Goal: Task Accomplishment & Management: Use online tool/utility

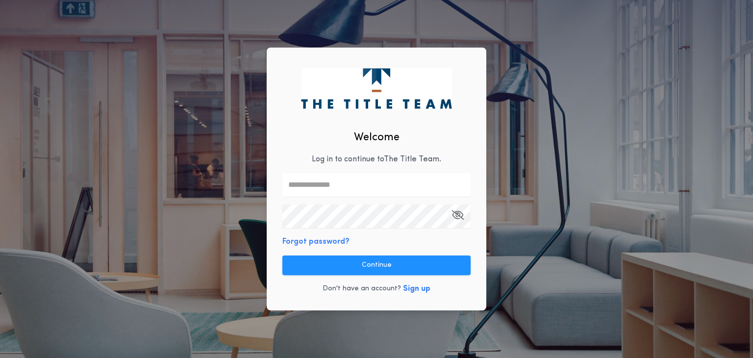
click at [355, 182] on input "text" at bounding box center [376, 185] width 188 height 24
type input "**********"
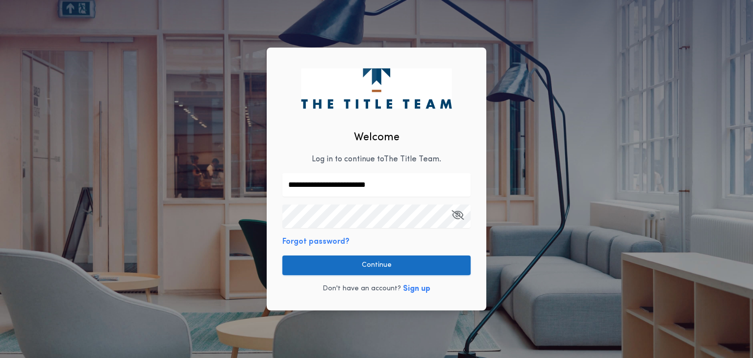
click at [361, 267] on button "Continue" at bounding box center [376, 265] width 188 height 20
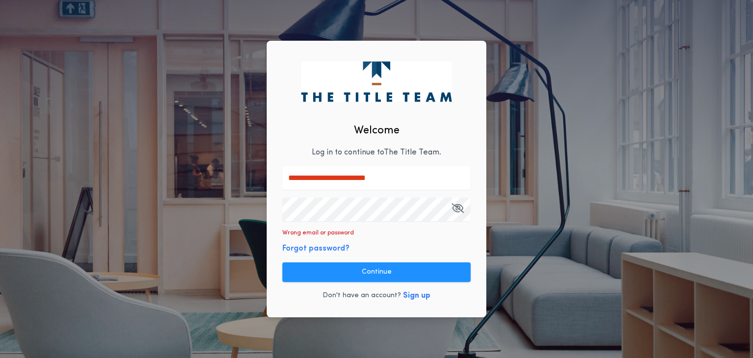
click at [458, 208] on icon "button" at bounding box center [458, 208] width 12 height 0
click at [273, 220] on div "**********" at bounding box center [377, 179] width 220 height 277
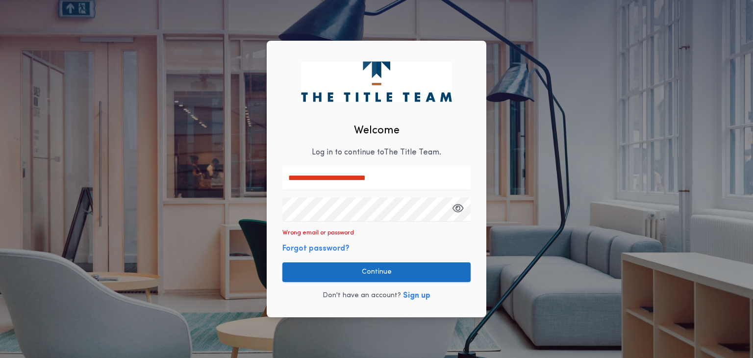
click at [339, 273] on button "Continue" at bounding box center [376, 272] width 188 height 20
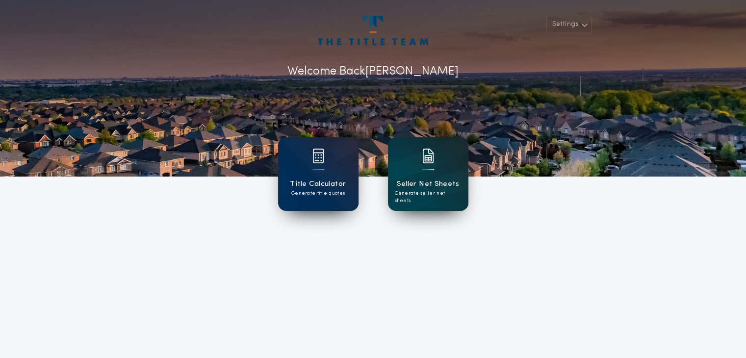
click at [459, 197] on div "Seller Net Sheets Generate seller net sheets" at bounding box center [428, 174] width 80 height 74
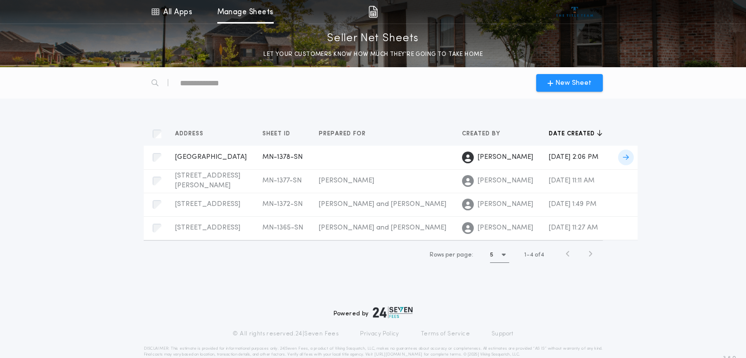
click at [210, 156] on span "[GEOGRAPHIC_DATA]" at bounding box center [211, 156] width 72 height 7
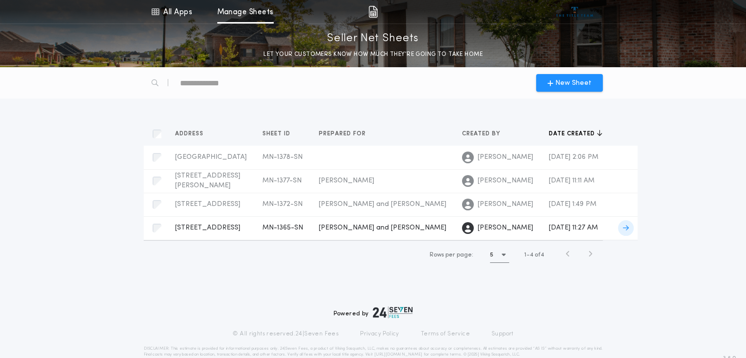
click at [210, 228] on span "[STREET_ADDRESS]" at bounding box center [207, 227] width 65 height 7
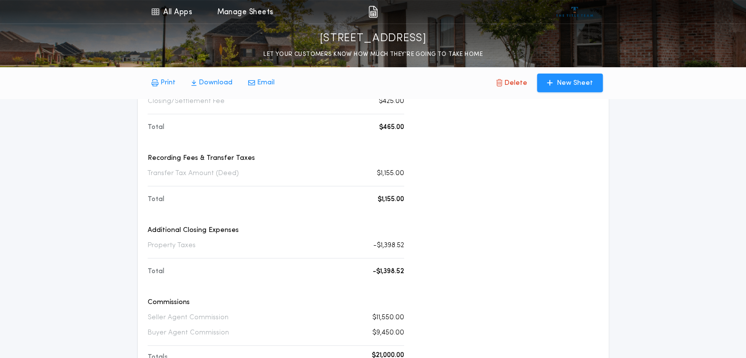
scroll to position [245, 0]
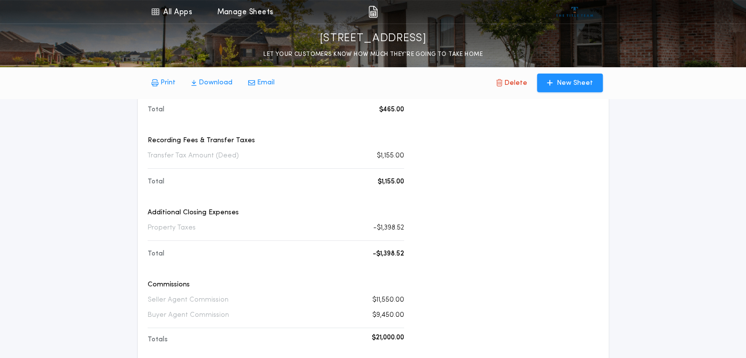
click at [687, 275] on div "All Apps Title Calculator Seller Net Sheets Menu All Apps Manage Sheets [STREET…" at bounding box center [373, 211] width 746 height 912
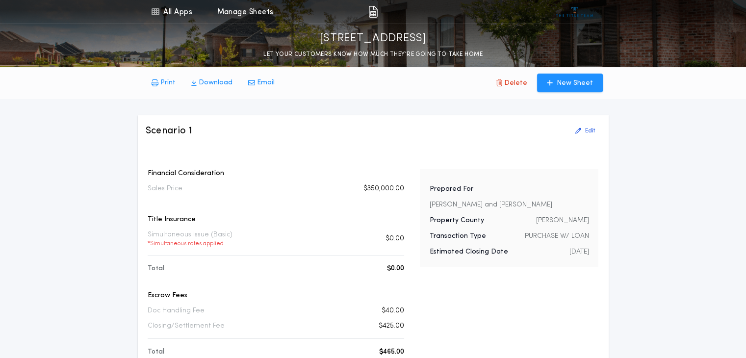
scroll to position [0, 0]
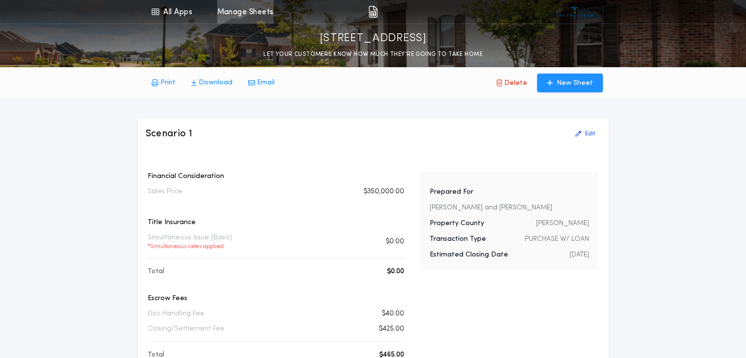
click at [243, 13] on link "Manage Sheets" at bounding box center [245, 12] width 56 height 24
